Goal: Find specific fact: Find specific fact

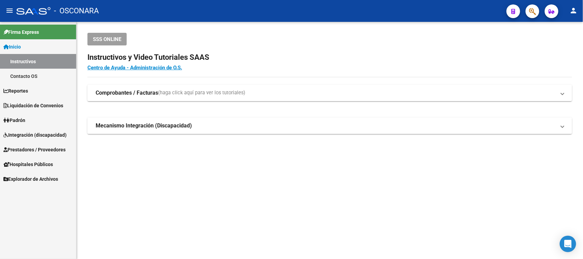
click at [532, 8] on icon "button" at bounding box center [532, 12] width 7 height 8
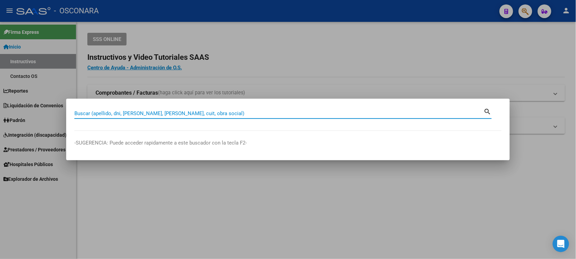
paste input "57369462"
type input "57369462"
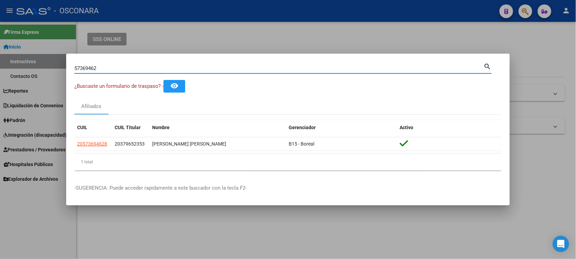
drag, startPoint x: 100, startPoint y: 66, endPoint x: 0, endPoint y: 73, distance: 100.3
click at [0, 73] on div "57369462 Buscar (apellido, dni, cuil, nro traspaso, cuit, obra social) search ¿…" at bounding box center [288, 129] width 576 height 259
paste input "59956722"
drag, startPoint x: 97, startPoint y: 71, endPoint x: 0, endPoint y: 69, distance: 97.3
click at [0, 71] on div "59956722 Buscar (apellido, dni, cuil, nro traspaso, cuit, obra social) search ¿…" at bounding box center [288, 129] width 576 height 259
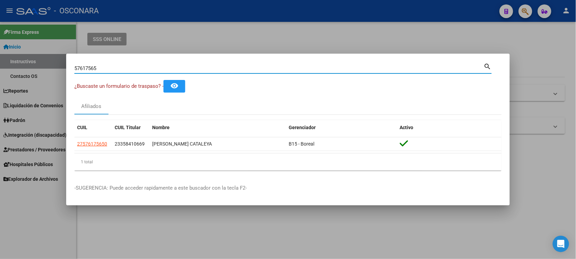
drag, startPoint x: 103, startPoint y: 70, endPoint x: 0, endPoint y: 70, distance: 102.8
click at [0, 70] on div "57617565 Buscar (apellido, dni, cuil, nro traspaso, cuit, obra social) search ¿…" at bounding box center [288, 129] width 576 height 259
drag, startPoint x: 104, startPoint y: 67, endPoint x: 0, endPoint y: 77, distance: 104.6
click at [0, 75] on div "51013941 Buscar (apellido, dni, cuil, nro traspaso, cuit, obra social) search ¿…" at bounding box center [288, 129] width 576 height 259
type input "47083196"
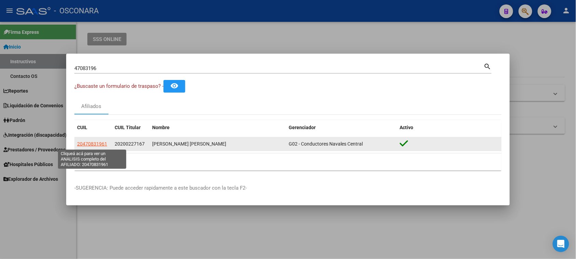
click at [91, 143] on span "20470831961" at bounding box center [92, 143] width 30 height 5
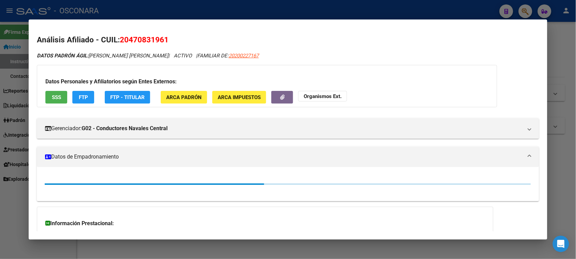
click at [246, 55] on span "20200227167" at bounding box center [244, 56] width 30 height 6
type textarea "20200227167"
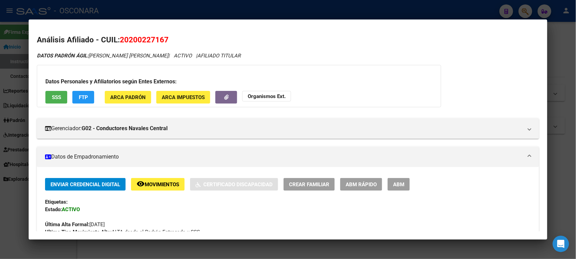
drag, startPoint x: 126, startPoint y: 40, endPoint x: 161, endPoint y: 41, distance: 34.5
click at [161, 41] on span "20200227167" at bounding box center [144, 39] width 49 height 9
copy span "20022716"
